Goal: Task Accomplishment & Management: Manage account settings

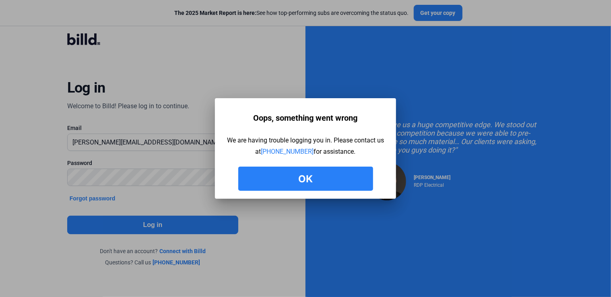
click at [321, 178] on button "Ok" at bounding box center [305, 179] width 135 height 24
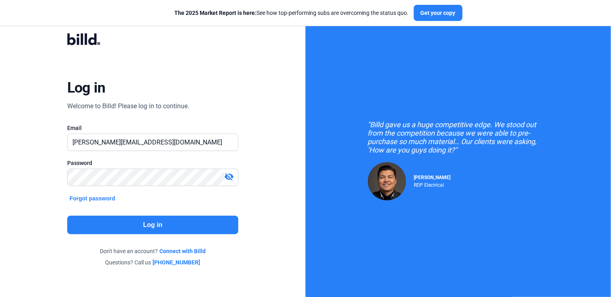
click at [229, 179] on mat-icon "visibility_off" at bounding box center [229, 177] width 10 height 10
drag, startPoint x: 202, startPoint y: 143, endPoint x: -2, endPoint y: 136, distance: 204.2
click at [0, 136] on html "We value your privacy We use cookies to enhance your browsing experience, serve…" at bounding box center [305, 148] width 611 height 297
click at [76, 196] on button "Forgot password" at bounding box center [92, 198] width 51 height 9
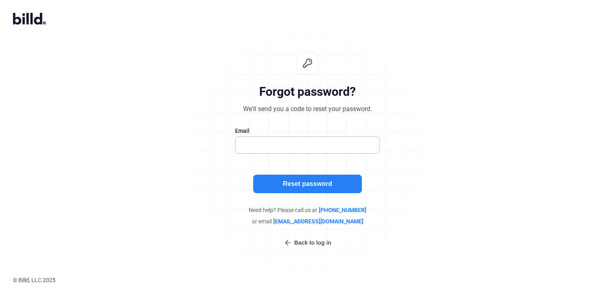
click at [290, 149] on input "text" at bounding box center [307, 145] width 144 height 17
paste input "[PERSON_NAME][EMAIL_ADDRESS][DOMAIN_NAME]"
type input "[PERSON_NAME][EMAIL_ADDRESS][DOMAIN_NAME]"
click at [411, 146] on div "Forgot password? We'll send you a code to reset your password. Email [PERSON_NA…" at bounding box center [307, 149] width 267 height 221
click at [348, 182] on button "Reset password" at bounding box center [307, 184] width 109 height 19
